Goal: Information Seeking & Learning: Learn about a topic

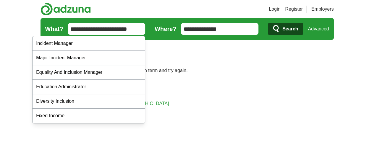
click at [107, 31] on input "**********" at bounding box center [106, 29] width 77 height 12
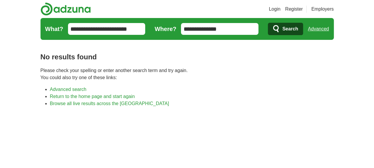
click at [238, 29] on input "**********" at bounding box center [219, 29] width 77 height 12
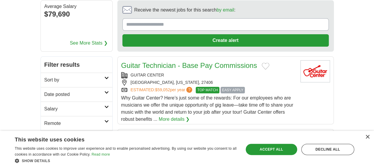
scroll to position [66, 0]
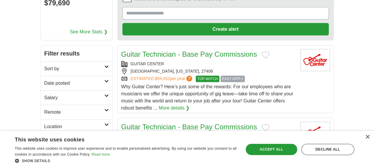
drag, startPoint x: 361, startPoint y: 10, endPoint x: 257, endPoint y: 45, distance: 109.1
click at [257, 68] on div "GREENSBORO, NORTH CAROLINA, 27406" at bounding box center [208, 71] width 174 height 6
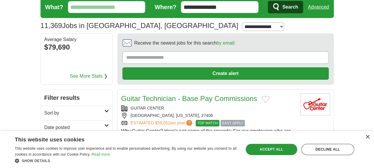
scroll to position [21, 0]
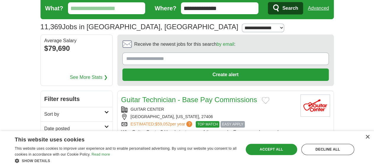
click at [70, 74] on link "See More Stats ❯" at bounding box center [89, 77] width 38 height 7
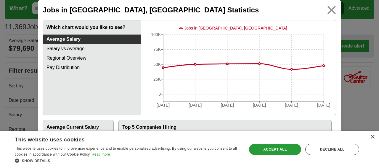
click at [327, 9] on img at bounding box center [331, 10] width 13 height 13
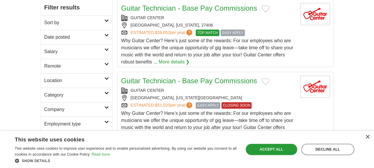
scroll to position [114, 0]
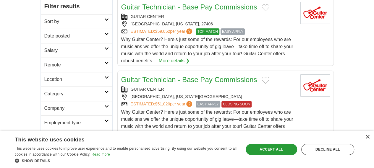
click at [80, 76] on h2 "Location" at bounding box center [74, 79] width 60 height 7
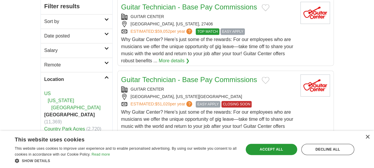
click at [81, 76] on h2 "Location" at bounding box center [74, 79] width 60 height 7
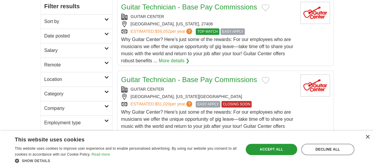
click at [80, 62] on h2 "Remote" at bounding box center [74, 65] width 60 height 7
click at [80, 47] on h2 "Salary" at bounding box center [74, 50] width 60 height 7
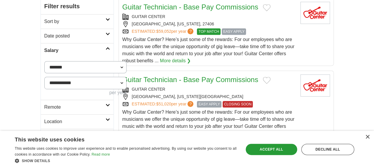
click at [80, 47] on h2 "Salary" at bounding box center [74, 50] width 61 height 7
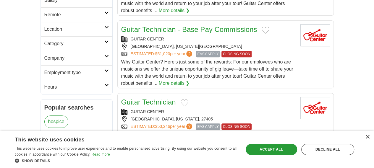
scroll to position [169, 0]
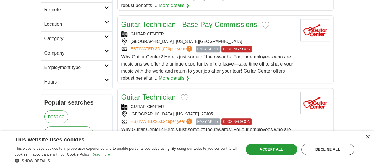
click at [367, 136] on div "×" at bounding box center [367, 137] width 4 height 4
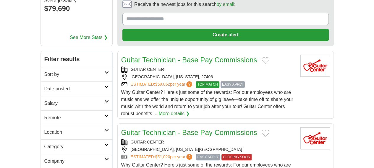
scroll to position [59, 0]
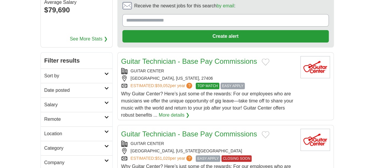
click at [76, 72] on h2 "Sort by" at bounding box center [74, 75] width 60 height 7
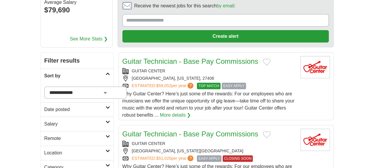
click at [70, 87] on select "**********" at bounding box center [85, 93] width 83 height 12
click at [67, 72] on h2 "Sort by" at bounding box center [74, 75] width 61 height 7
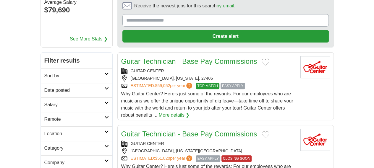
click at [55, 87] on h2 "Date posted" at bounding box center [74, 90] width 60 height 7
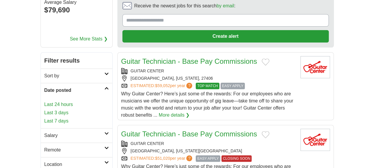
click at [55, 87] on h2 "Date posted" at bounding box center [74, 90] width 60 height 7
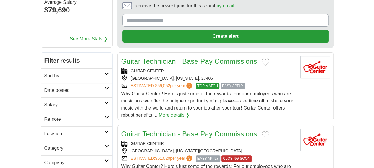
click at [46, 101] on h2 "Salary" at bounding box center [74, 104] width 60 height 7
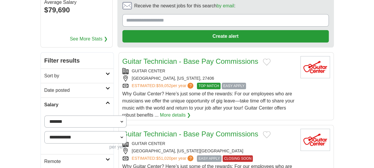
click at [48, 101] on h2 "Salary" at bounding box center [74, 104] width 61 height 7
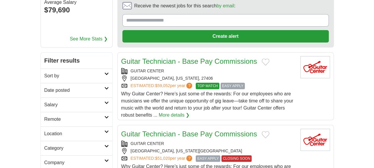
click at [45, 116] on h2 "Remote" at bounding box center [74, 119] width 60 height 7
click at [44, 116] on h2 "Remote" at bounding box center [74, 119] width 60 height 7
click at [48, 130] on h2 "Location" at bounding box center [74, 133] width 60 height 7
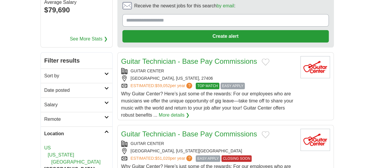
click at [48, 130] on h2 "Location" at bounding box center [74, 133] width 60 height 7
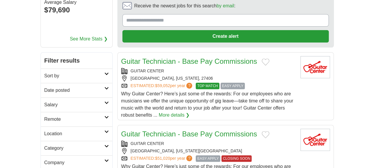
click at [49, 145] on h2 "Category" at bounding box center [74, 148] width 60 height 7
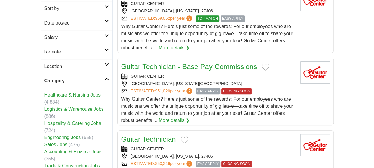
scroll to position [154, 0]
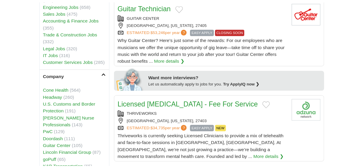
scroll to position [260, 0]
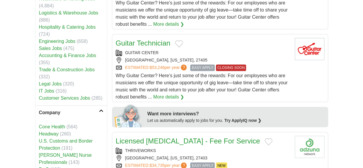
scroll to position [142, 0]
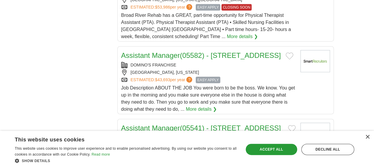
scroll to position [739, 0]
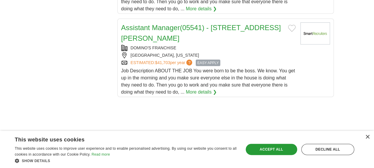
scroll to position [895, 0]
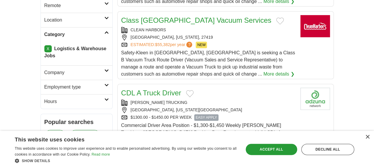
scroll to position [180, 0]
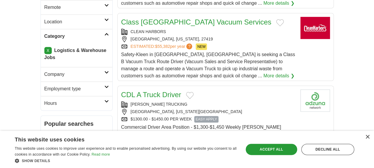
click at [81, 71] on h2 "Company" at bounding box center [74, 74] width 60 height 7
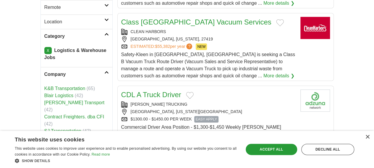
click at [81, 71] on h2 "Company" at bounding box center [74, 74] width 60 height 7
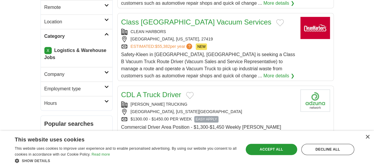
click at [75, 85] on h2 "Employment type" at bounding box center [74, 88] width 60 height 7
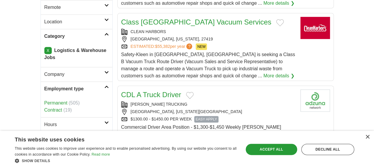
click at [41, 117] on link "Hours" at bounding box center [77, 124] width 72 height 14
click at [44, 136] on link "Full time" at bounding box center [53, 138] width 18 height 5
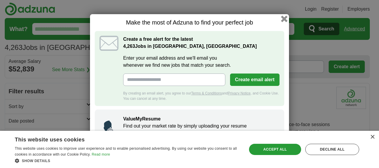
click at [284, 17] on button "button" at bounding box center [284, 19] width 7 height 7
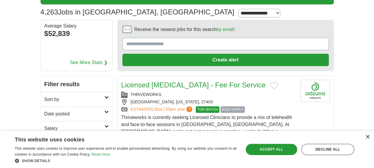
scroll to position [24, 0]
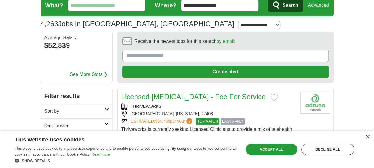
click at [238, 22] on select "**********" at bounding box center [259, 25] width 42 height 9
click at [238, 21] on select "**********" at bounding box center [259, 25] width 42 height 9
select select "**"
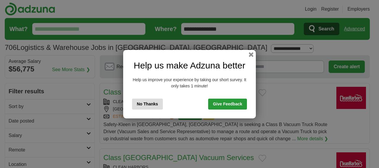
click at [150, 107] on button "No Thanks" at bounding box center [147, 104] width 31 height 11
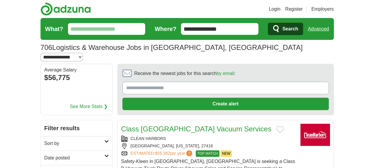
click at [80, 120] on h2 "Filter results" at bounding box center [77, 128] width 72 height 16
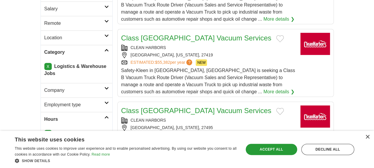
scroll to position [166, 0]
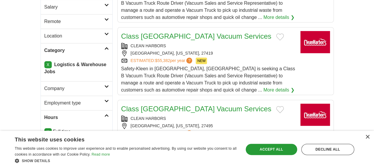
click at [75, 100] on h2 "Employment type" at bounding box center [74, 103] width 60 height 7
click at [44, 115] on link "Permanent" at bounding box center [55, 117] width 23 height 5
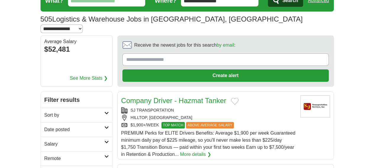
scroll to position [47, 0]
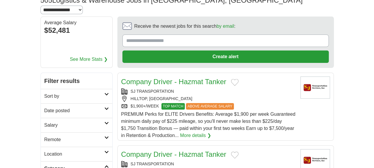
click at [59, 136] on h2 "Remote" at bounding box center [74, 139] width 60 height 7
click at [50, 151] on h2 "Location" at bounding box center [74, 154] width 60 height 7
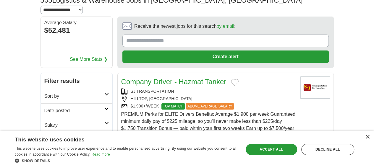
click at [50, 151] on h2 "Location" at bounding box center [74, 154] width 60 height 7
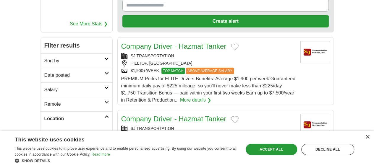
scroll to position [95, 0]
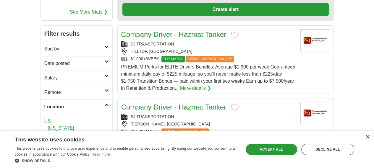
click at [44, 132] on li "[GEOGRAPHIC_DATA]" at bounding box center [76, 135] width 64 height 7
click at [51, 133] on link "[GEOGRAPHIC_DATA]" at bounding box center [75, 135] width 49 height 5
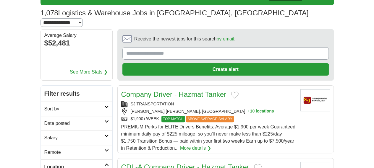
scroll to position [35, 0]
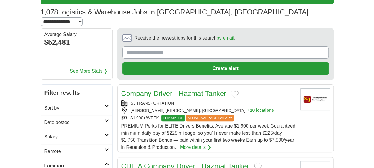
click at [70, 101] on link "Sort by" at bounding box center [77, 108] width 72 height 14
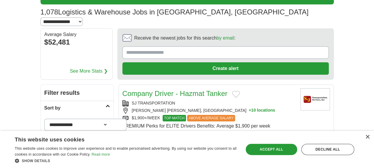
click at [67, 119] on select "**********" at bounding box center [85, 125] width 83 height 12
click at [75, 119] on select "**********" at bounding box center [85, 125] width 83 height 12
click at [81, 105] on h2 "Sort by" at bounding box center [74, 108] width 61 height 7
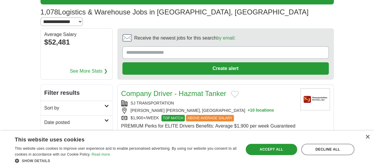
click at [82, 119] on h2 "Date posted" at bounding box center [74, 122] width 60 height 7
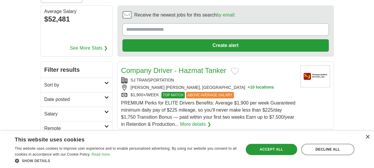
scroll to position [59, 0]
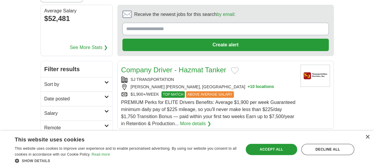
click at [86, 110] on h2 "Salary" at bounding box center [74, 113] width 60 height 7
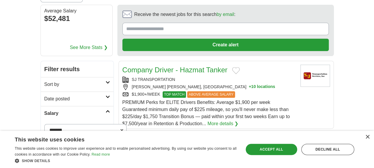
scroll to position [71, 0]
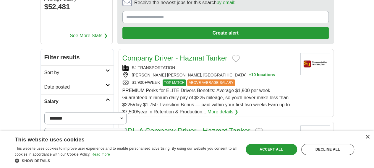
click at [83, 98] on h2 "Salary" at bounding box center [74, 101] width 61 height 7
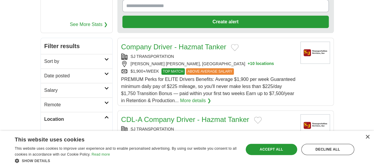
scroll to position [83, 0]
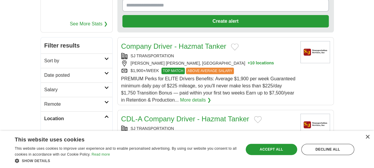
click at [72, 111] on link "Location" at bounding box center [77, 118] width 72 height 14
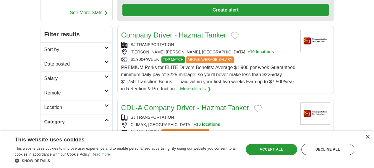
scroll to position [95, 0]
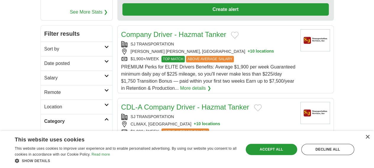
click at [71, 104] on h2 "Location" at bounding box center [74, 107] width 60 height 7
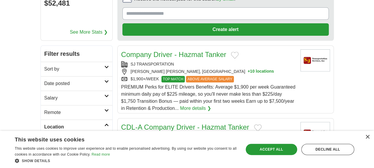
scroll to position [71, 0]
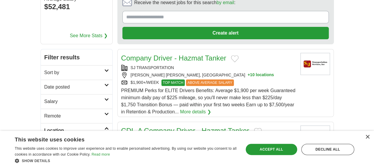
click at [51, 127] on h2 "Location" at bounding box center [74, 130] width 60 height 7
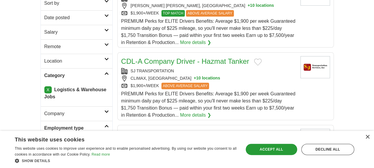
scroll to position [154, 0]
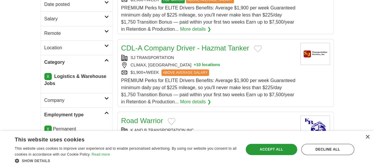
click at [69, 59] on h2 "Category" at bounding box center [74, 62] width 60 height 7
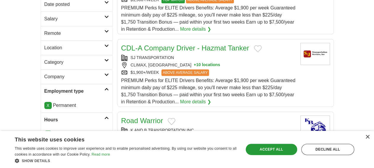
click at [92, 84] on link "Employment type" at bounding box center [77, 91] width 72 height 14
click at [104, 102] on icon at bounding box center [106, 103] width 4 height 3
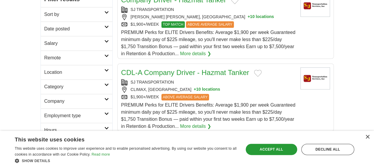
scroll to position [130, 0]
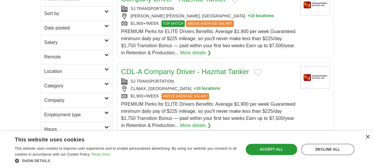
click at [44, 68] on h2 "Location" at bounding box center [74, 71] width 60 height 7
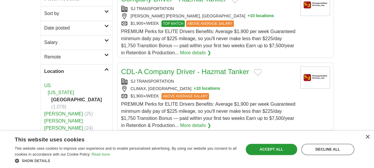
click at [46, 68] on h2 "Location" at bounding box center [74, 71] width 60 height 7
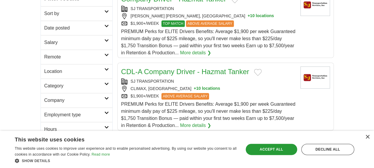
click at [51, 50] on link "Remote" at bounding box center [77, 57] width 72 height 14
click at [64, 54] on h2 "Remote" at bounding box center [74, 57] width 60 height 7
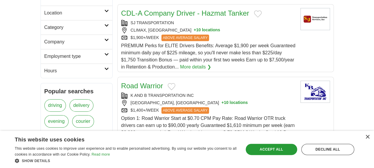
scroll to position [189, 0]
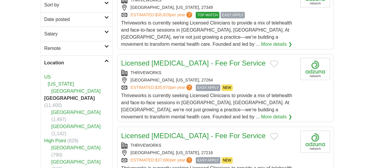
scroll to position [142, 0]
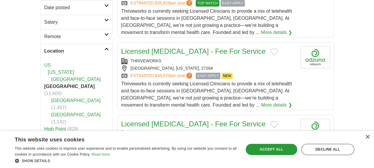
click at [51, 77] on link "[GEOGRAPHIC_DATA]" at bounding box center [75, 79] width 49 height 5
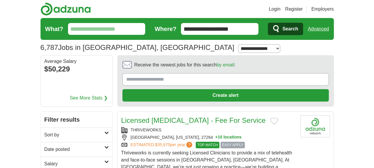
click at [93, 112] on h2 "Filter results" at bounding box center [77, 120] width 72 height 16
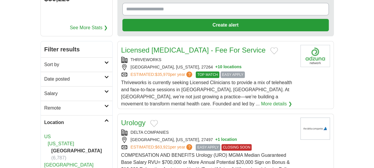
scroll to position [71, 0]
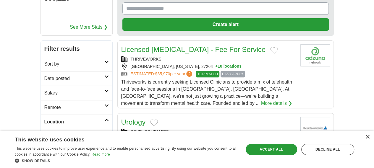
click at [82, 61] on h2 "Sort by" at bounding box center [74, 64] width 60 height 7
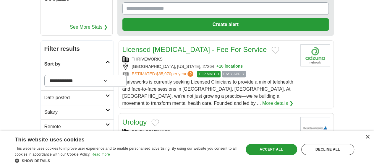
click at [82, 61] on h2 "Sort by" at bounding box center [74, 64] width 61 height 7
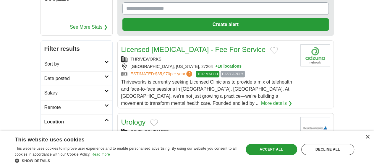
click at [82, 71] on link "Date posted" at bounding box center [77, 78] width 72 height 14
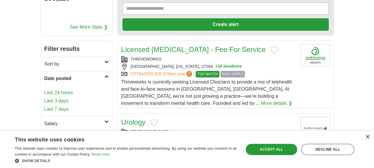
click at [81, 75] on h2 "Date posted" at bounding box center [74, 78] width 60 height 7
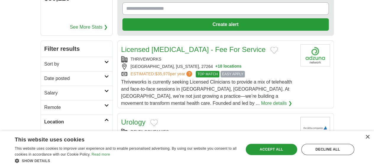
click at [80, 90] on h2 "Salary" at bounding box center [74, 93] width 60 height 7
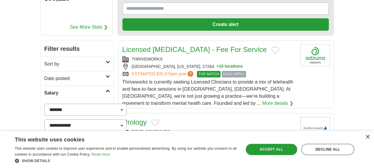
click at [86, 146] on h2 "Remote" at bounding box center [74, 149] width 61 height 7
click at [85, 90] on h2 "Salary" at bounding box center [74, 93] width 61 height 7
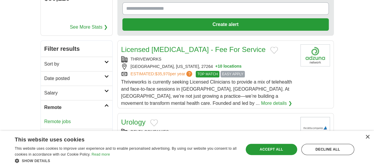
click at [88, 100] on link "Remote" at bounding box center [77, 107] width 72 height 14
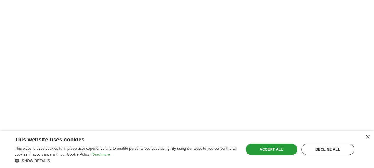
scroll to position [1017, 0]
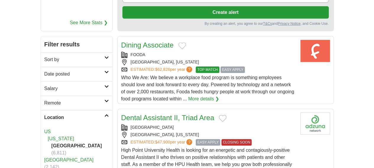
scroll to position [89, 0]
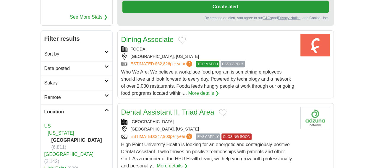
click at [56, 51] on h2 "Sort by" at bounding box center [74, 54] width 60 height 7
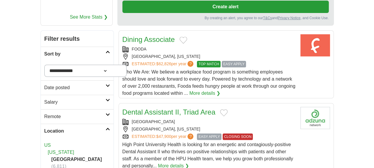
click at [61, 65] on select "**********" at bounding box center [85, 71] width 83 height 12
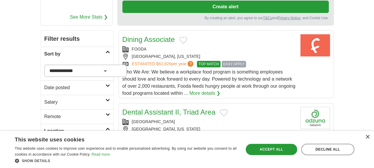
click at [44, 65] on select "**********" at bounding box center [85, 71] width 83 height 12
click at [50, 84] on h2 "Date posted" at bounding box center [74, 87] width 61 height 7
click at [44, 115] on link "Last 7 days" at bounding box center [77, 118] width 66 height 7
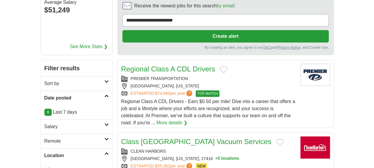
scroll to position [89, 0]
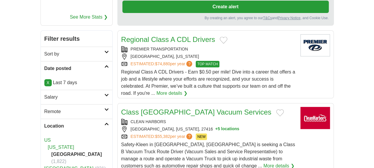
click at [55, 94] on h2 "Salary" at bounding box center [74, 97] width 60 height 7
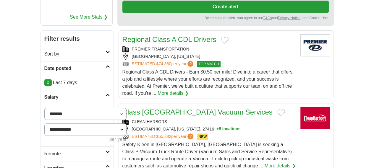
click at [48, 151] on h2 "Remote" at bounding box center [74, 154] width 61 height 7
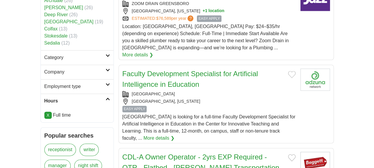
scroll to position [355, 0]
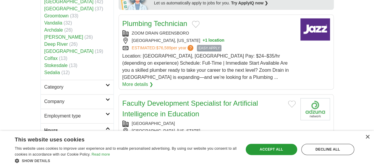
click at [46, 84] on h2 "Category" at bounding box center [74, 87] width 61 height 7
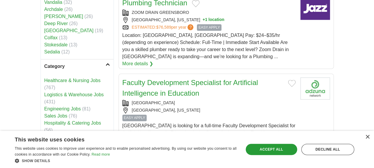
scroll to position [384, 0]
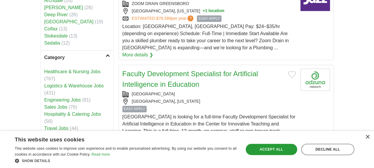
click at [44, 161] on link "Social work Jobs" at bounding box center [61, 163] width 35 height 5
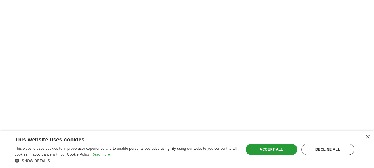
scroll to position [1126, 0]
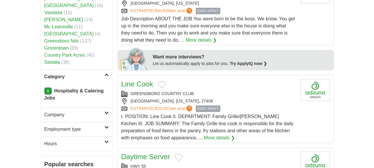
scroll to position [296, 0]
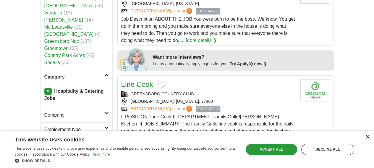
click at [366, 138] on div "×" at bounding box center [367, 137] width 4 height 4
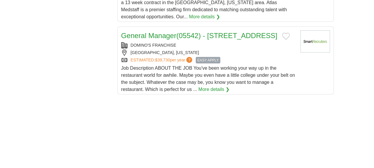
scroll to position [858, 0]
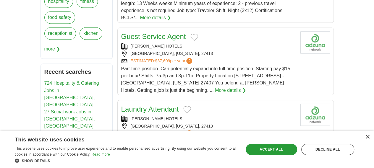
scroll to position [444, 0]
